Goal: Communication & Community: Participate in discussion

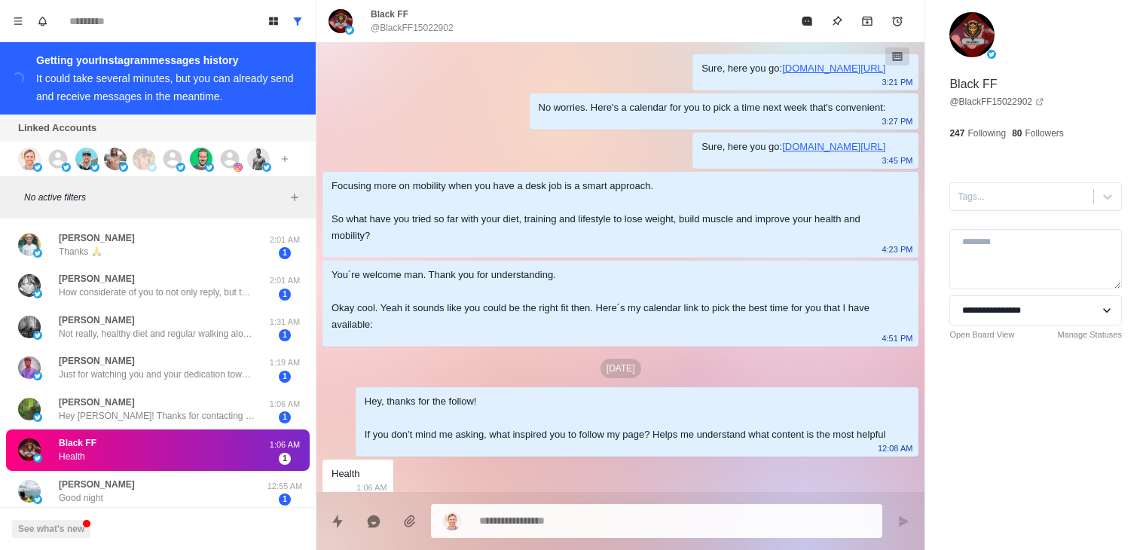
click at [142, 313] on div "Rick Weber Not really, healthy diet and regular walking along with work is all …" at bounding box center [142, 327] width 248 height 29
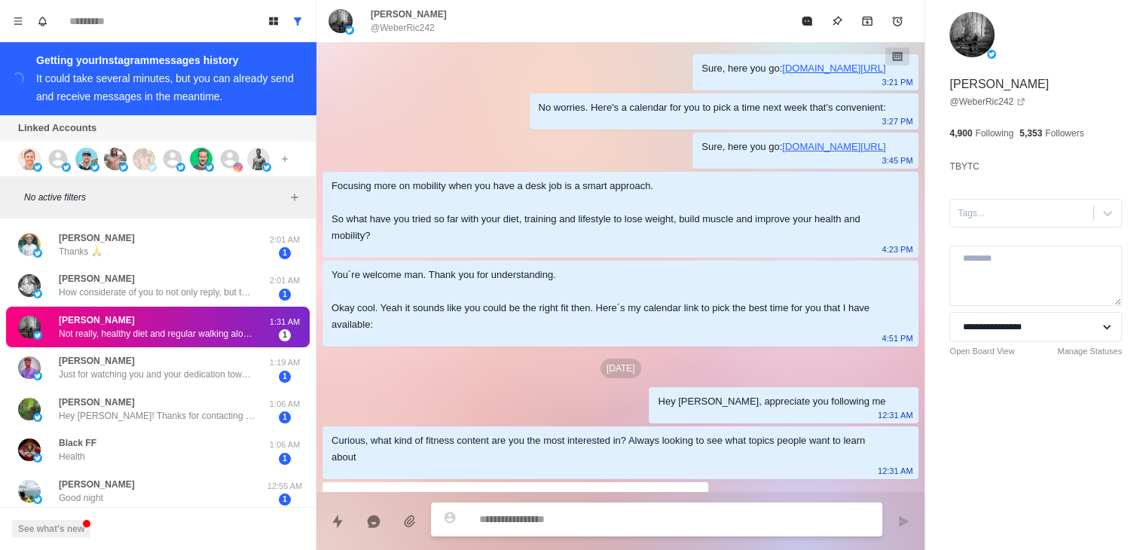
scroll to position [29, 0]
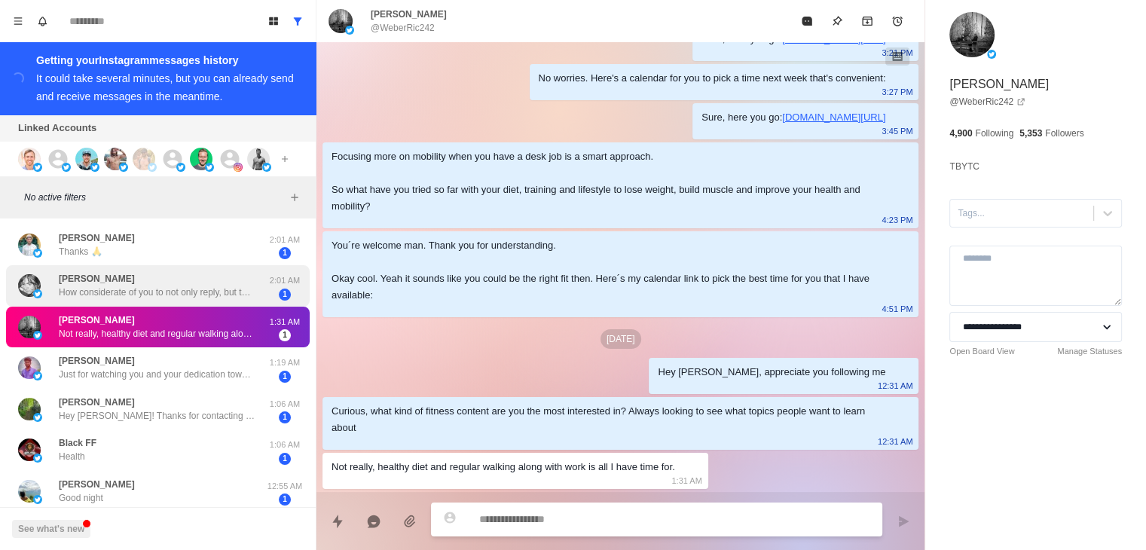
click at [159, 285] on div "Andy Salinger How considerate of you to not only reply, but to be so caring and…" at bounding box center [157, 285] width 196 height 27
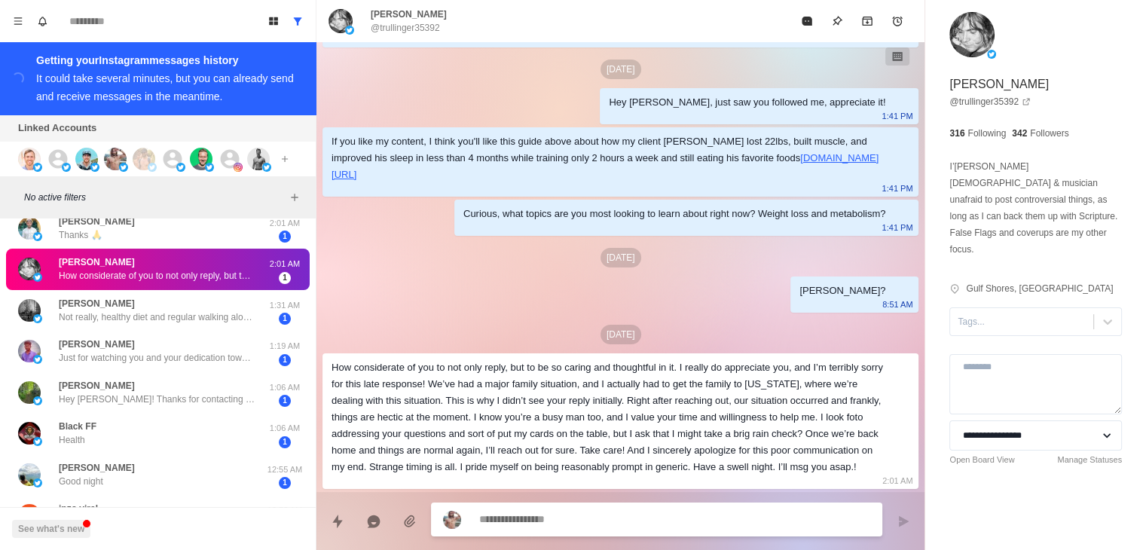
scroll to position [0, 0]
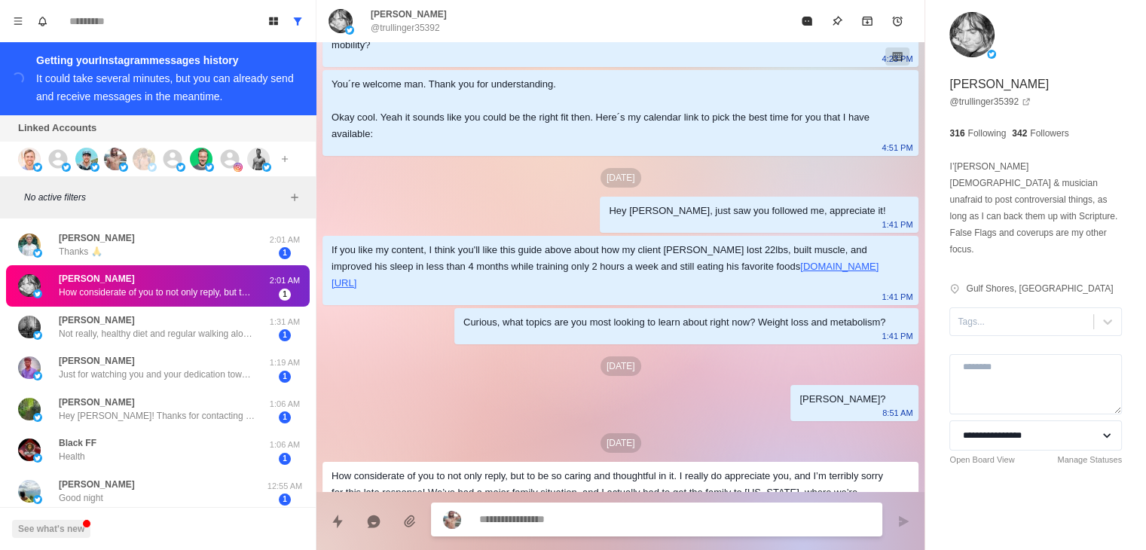
type textarea "*"
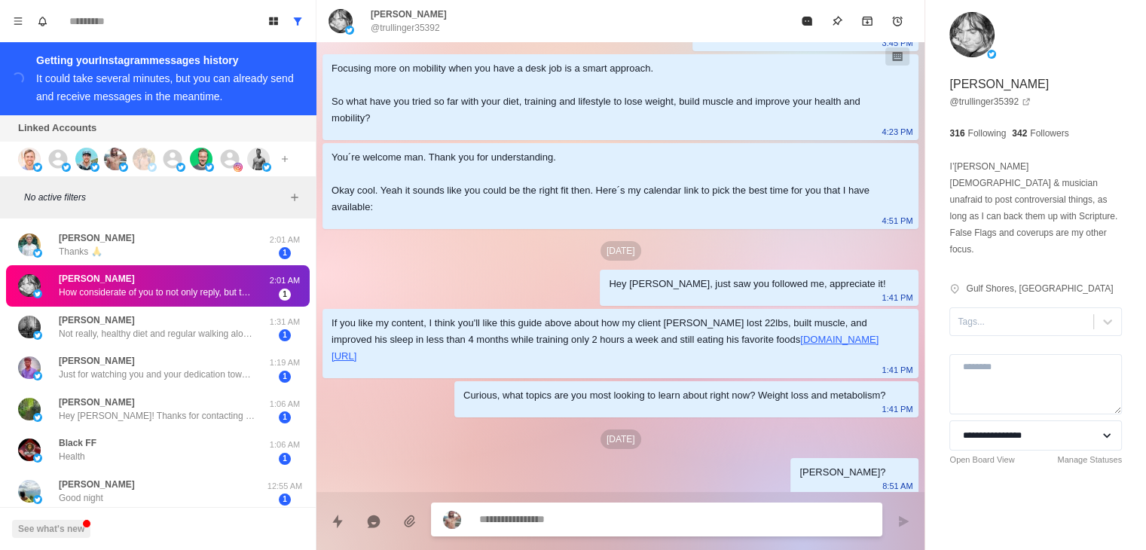
scroll to position [31, 0]
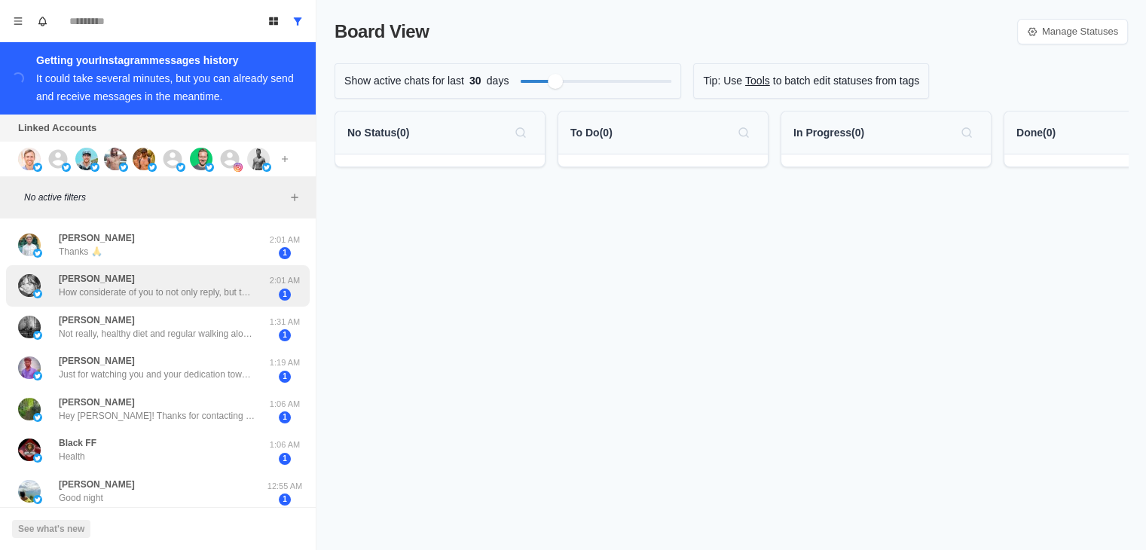
click at [172, 288] on p "How considerate of you to not only reply, but to be so caring and thoughtful in…" at bounding box center [157, 292] width 196 height 14
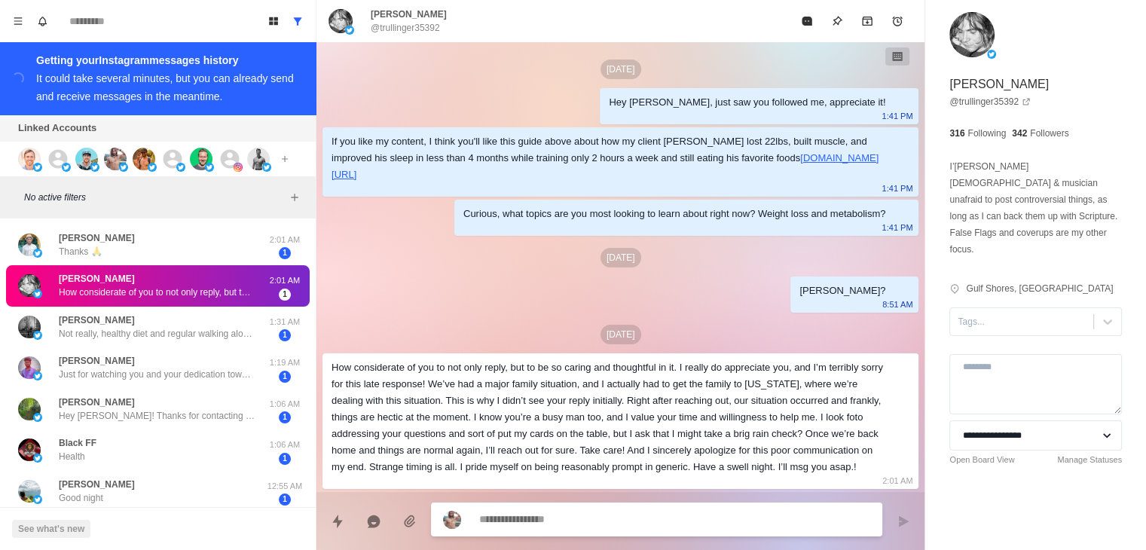
scroll to position [37, 0]
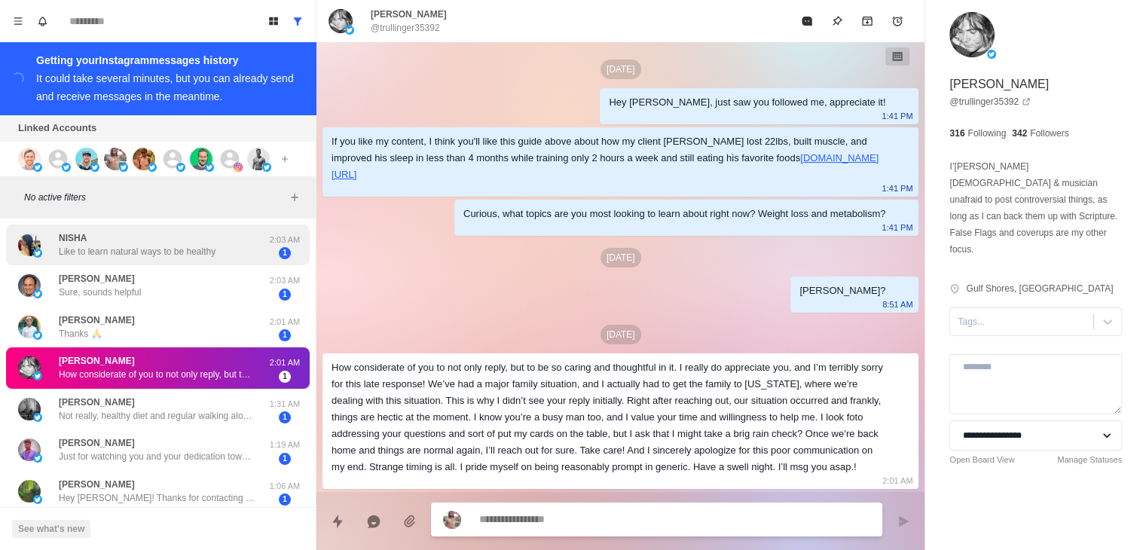
click at [137, 253] on p "Like to learn natural ways to be healthy" at bounding box center [137, 252] width 157 height 14
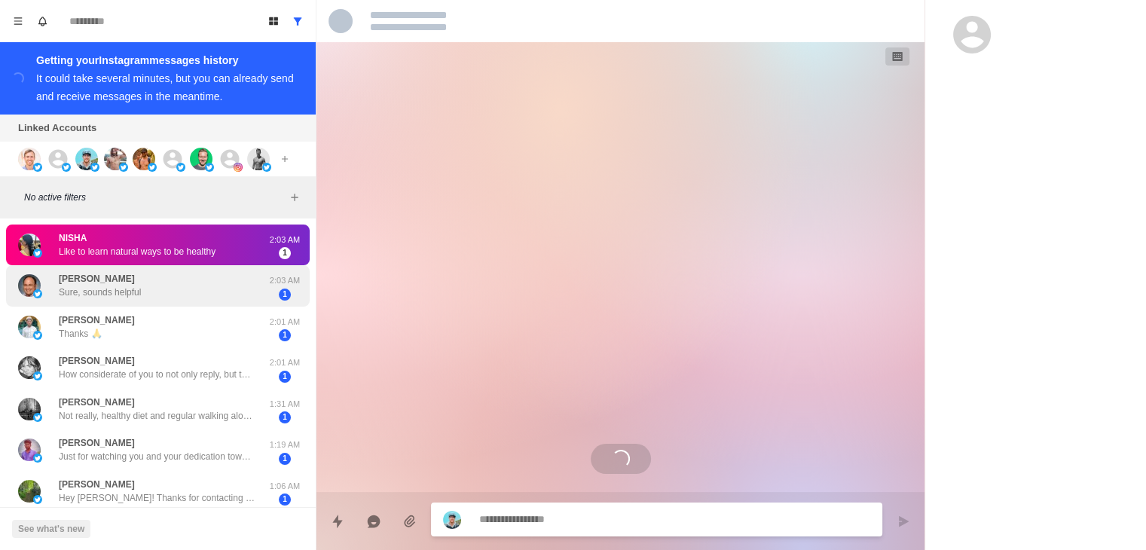
scroll to position [0, 0]
click at [145, 282] on div "[PERSON_NAME] Sure, sounds helpful" at bounding box center [142, 285] width 248 height 29
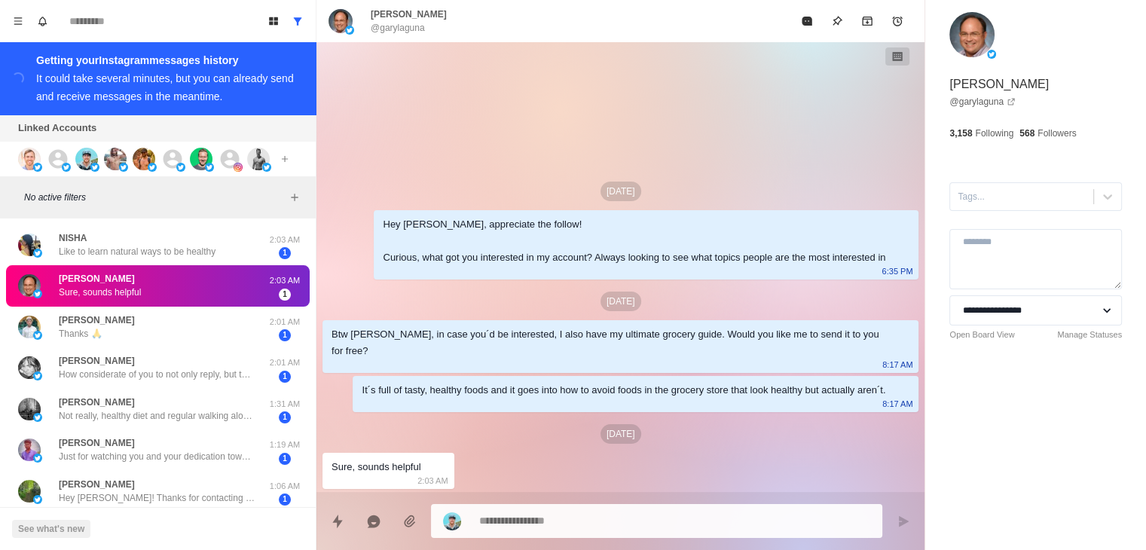
type textarea "*"
